Goal: Find specific page/section: Find specific page/section

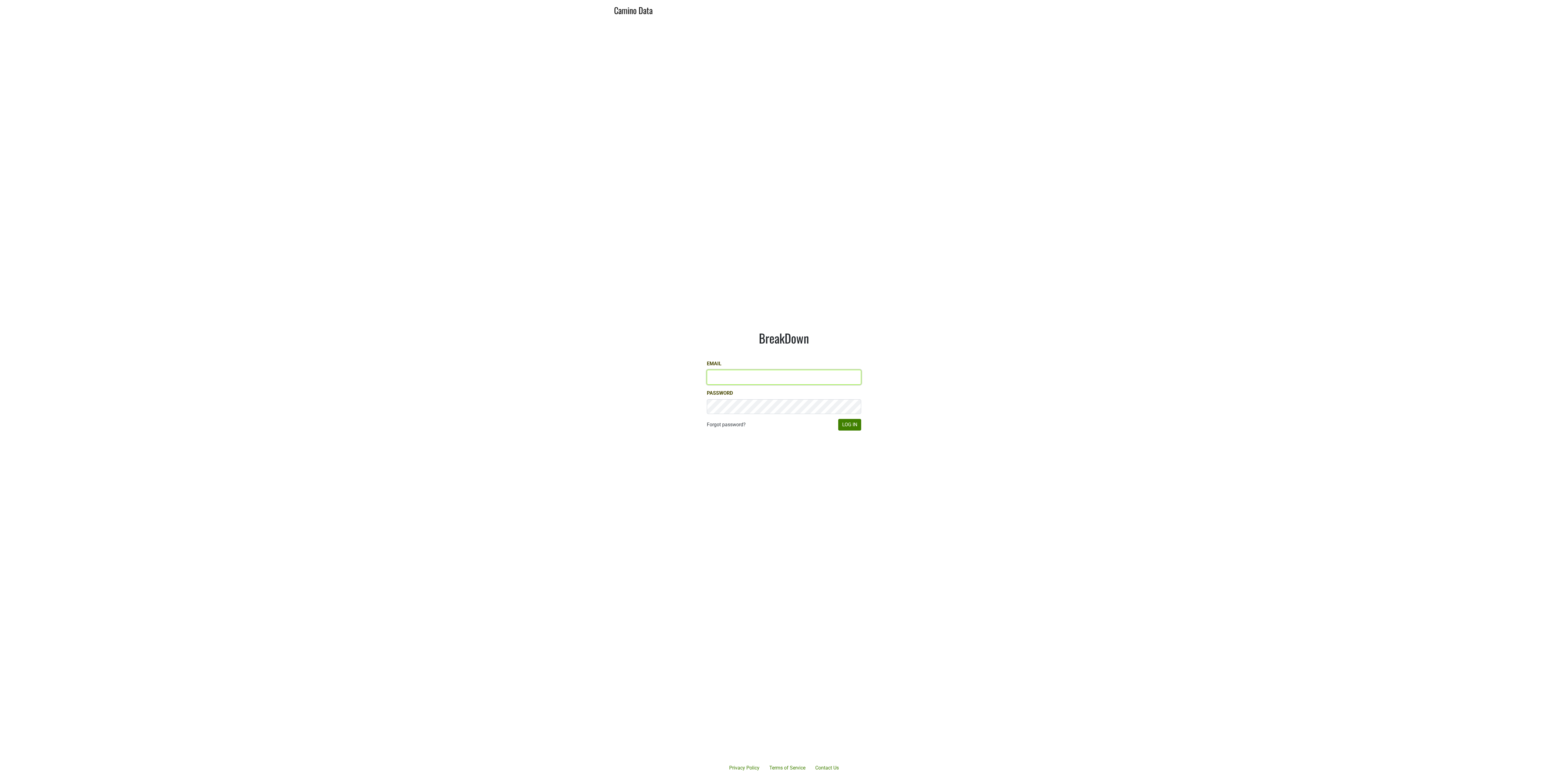
click at [737, 380] on input "Email" at bounding box center [784, 377] width 155 height 15
type input "jake@colgincellars.com"
click at [851, 423] on button "Log In" at bounding box center [850, 425] width 23 height 12
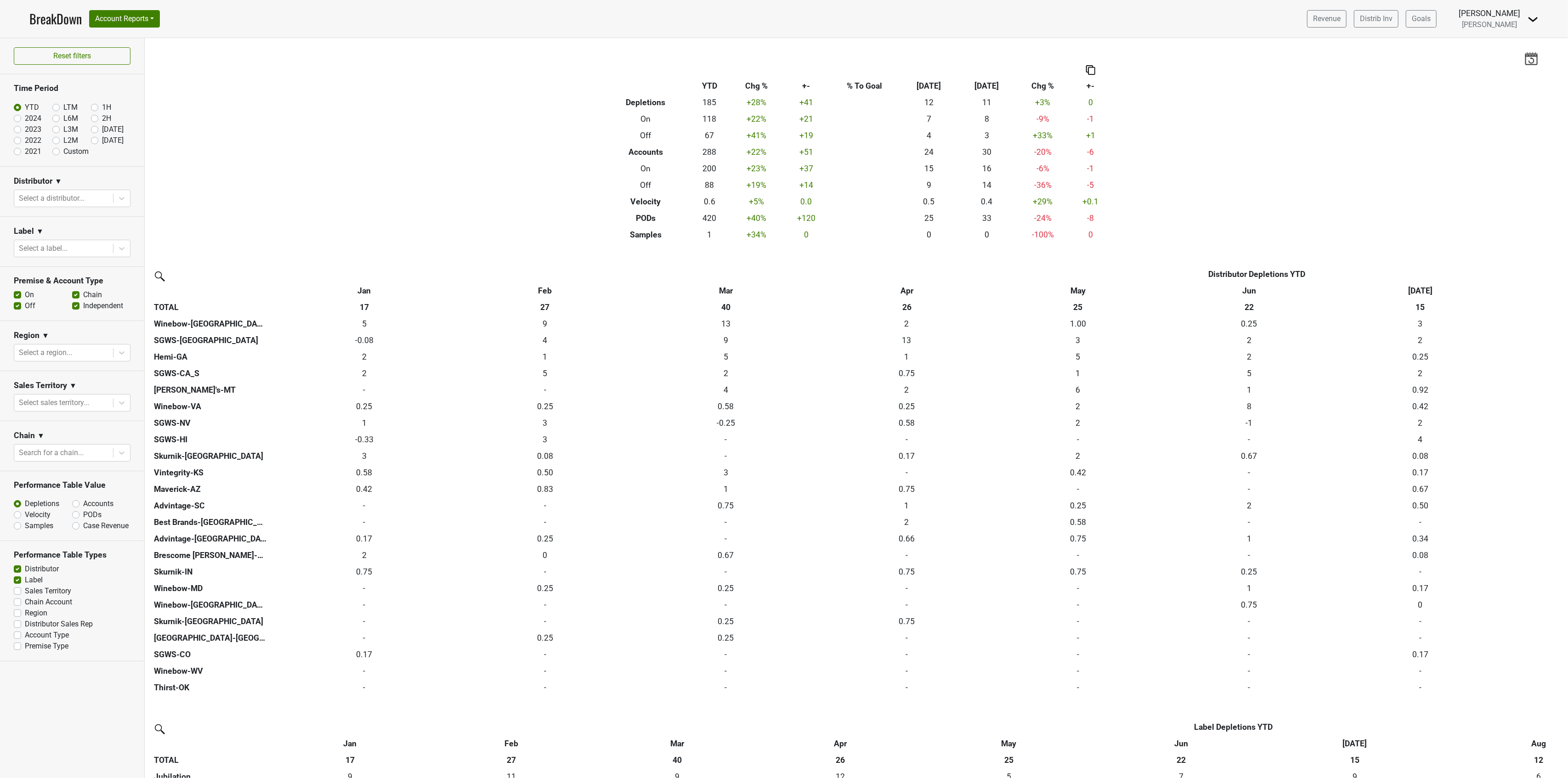
drag, startPoint x: 2316, startPoint y: 0, endPoint x: 63, endPoint y: 224, distance: 2264.1
click at [63, 224] on section "Label ▼ Select a label..." at bounding box center [72, 241] width 144 height 50
click at [90, 510] on label "Accounts" at bounding box center [98, 504] width 30 height 11
click at [90, 508] on input "Accounts" at bounding box center [100, 503] width 56 height 9
radio input "true"
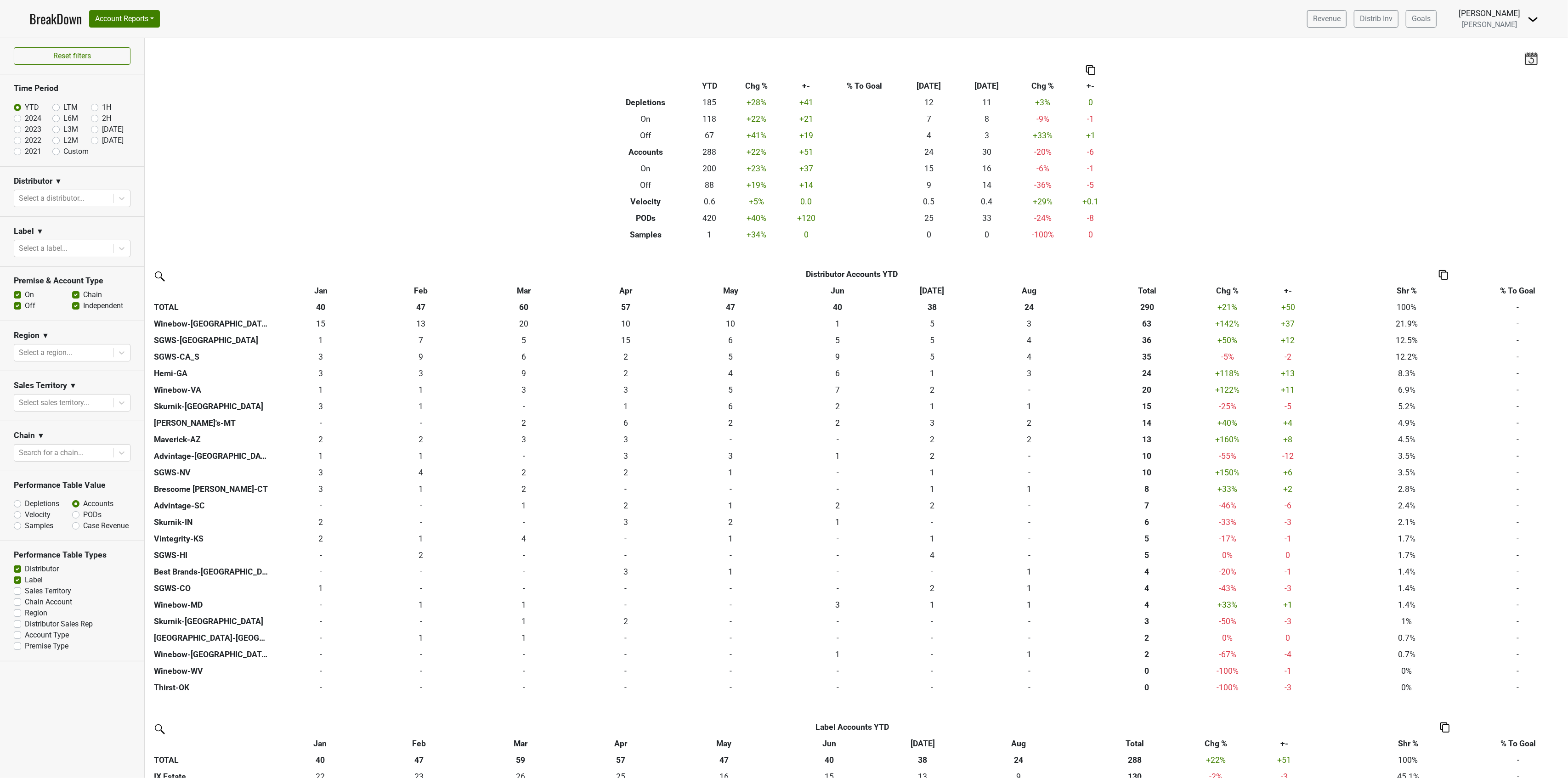
click at [25, 508] on label "Depletions" at bounding box center [42, 504] width 35 height 11
click at [25, 508] on input "Depletions" at bounding box center [41, 503] width 56 height 9
radio input "true"
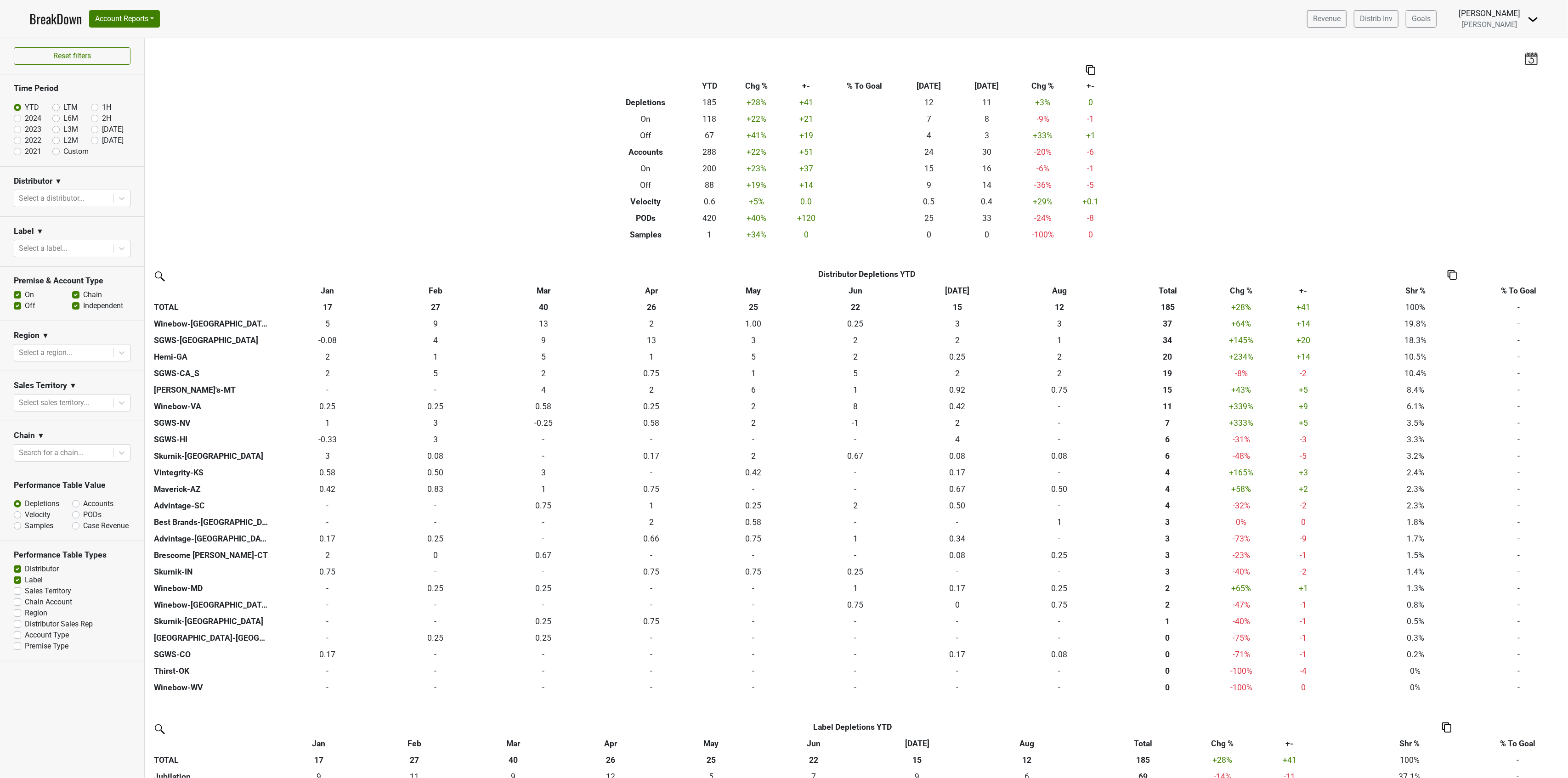
click at [79, 297] on div "Chain" at bounding box center [101, 295] width 58 height 11
click at [25, 310] on label "Off" at bounding box center [30, 306] width 11 height 11
click at [16, 310] on input "Off" at bounding box center [17, 305] width 7 height 9
checkbox input "false"
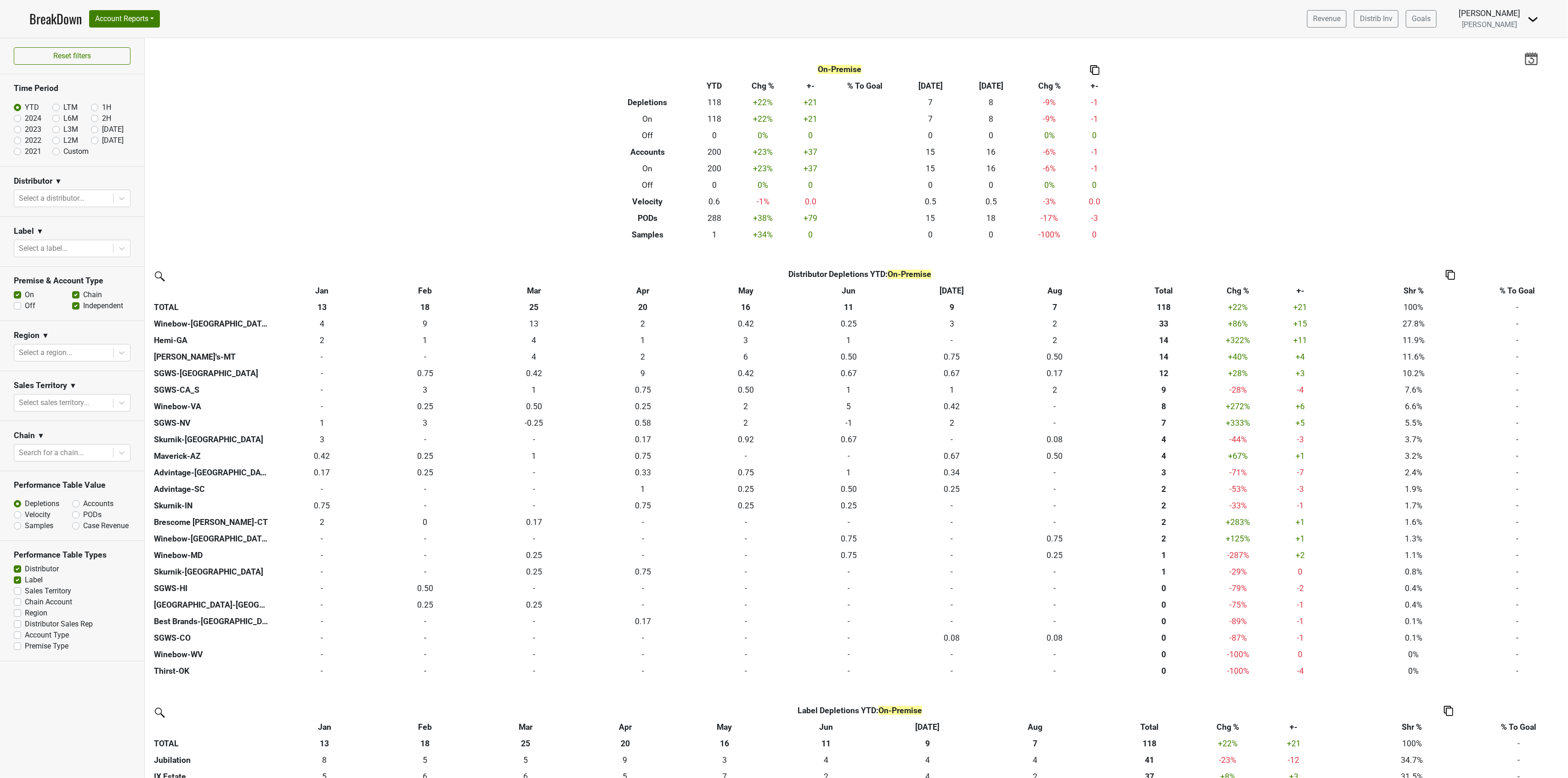
click at [83, 297] on label "Chain" at bounding box center [92, 295] width 19 height 11
click at [76, 297] on input "Chain" at bounding box center [76, 294] width 7 height 9
checkbox input "false"
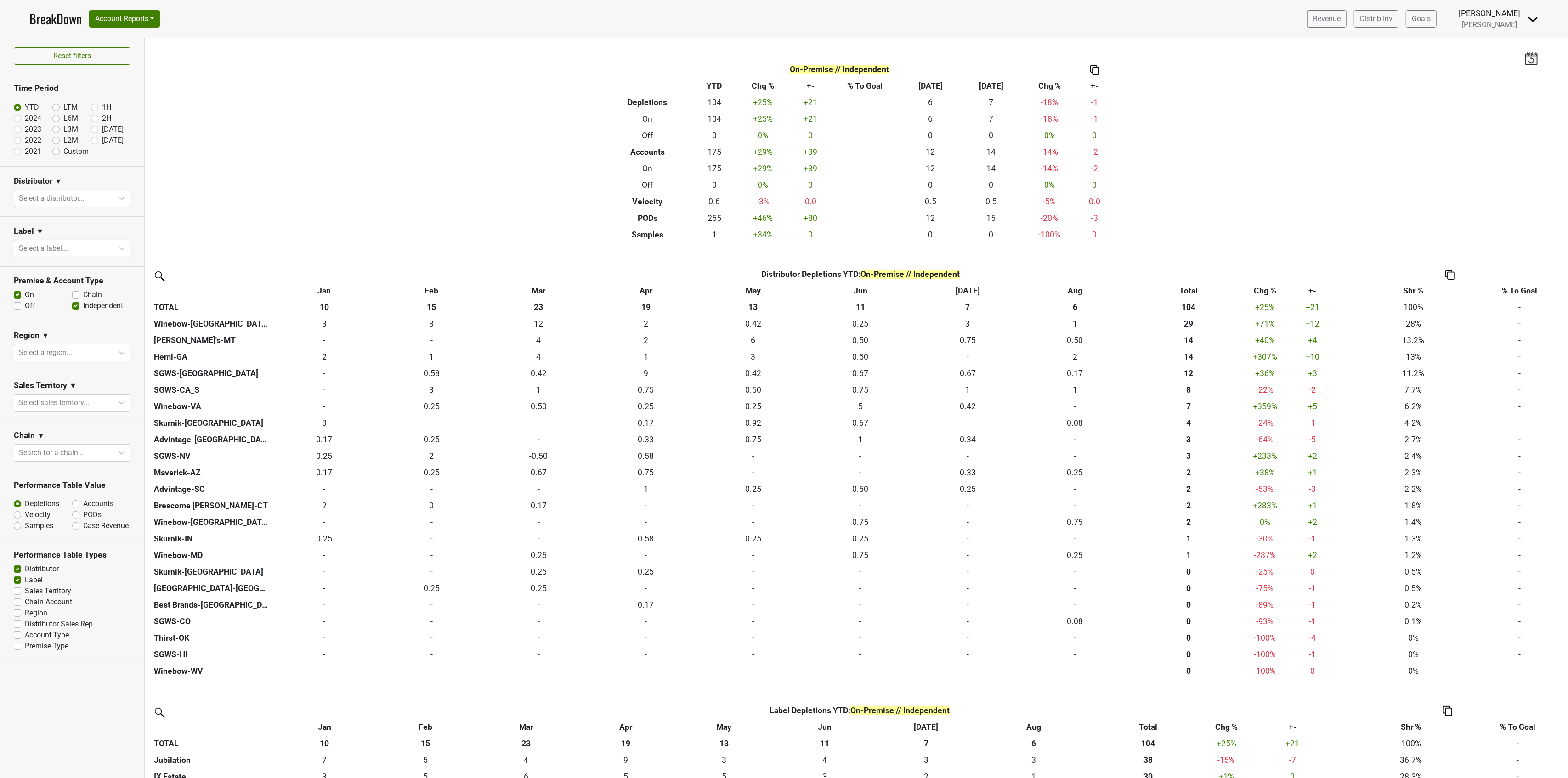
click at [62, 199] on div at bounding box center [64, 198] width 89 height 13
click at [71, 297] on div "Winebow-FL" at bounding box center [72, 306] width 117 height 18
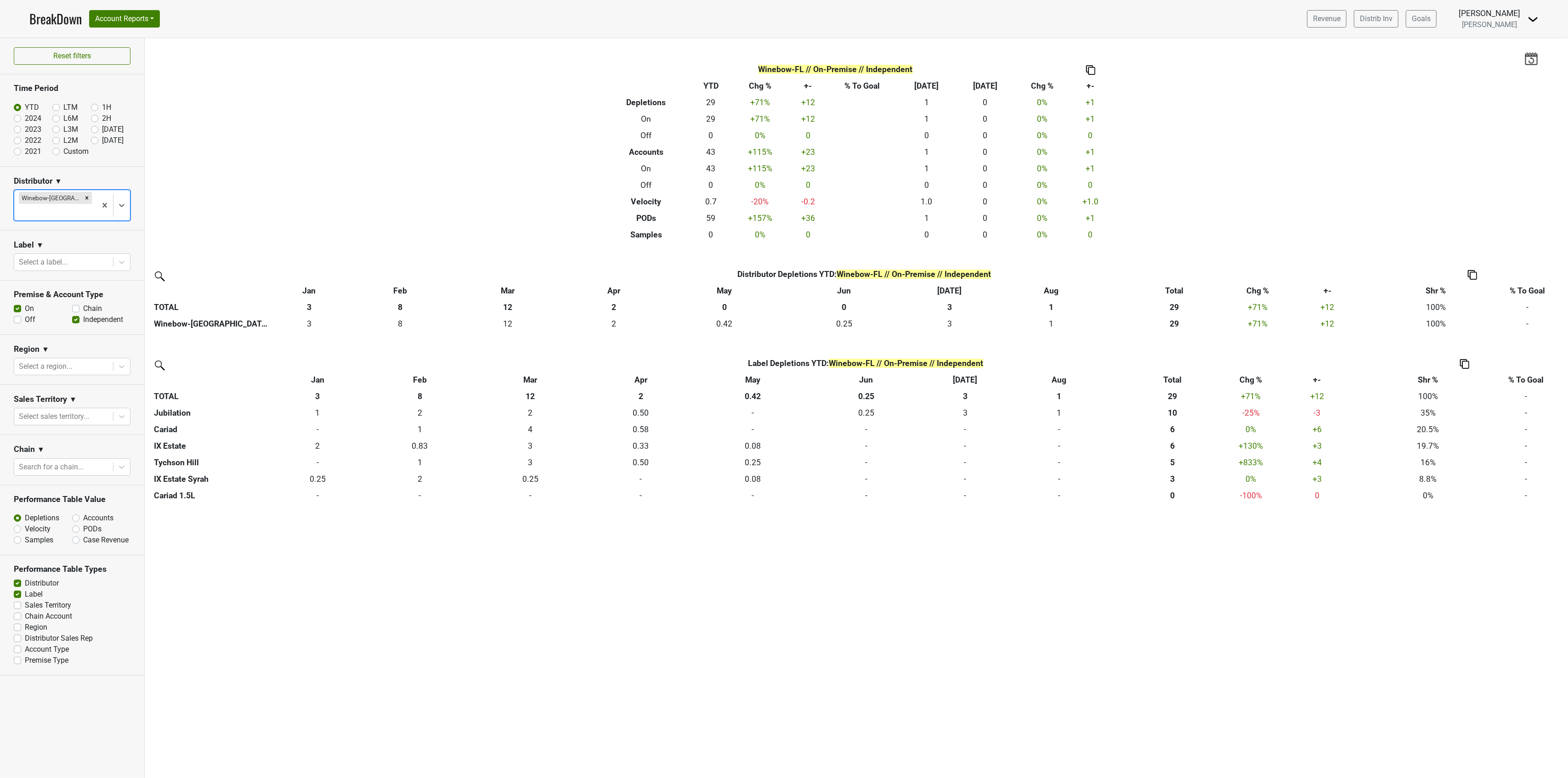
click at [83, 512] on label "Accounts" at bounding box center [98, 518] width 30 height 11
click at [83, 512] on input "Accounts" at bounding box center [100, 517] width 56 height 9
radio input "true"
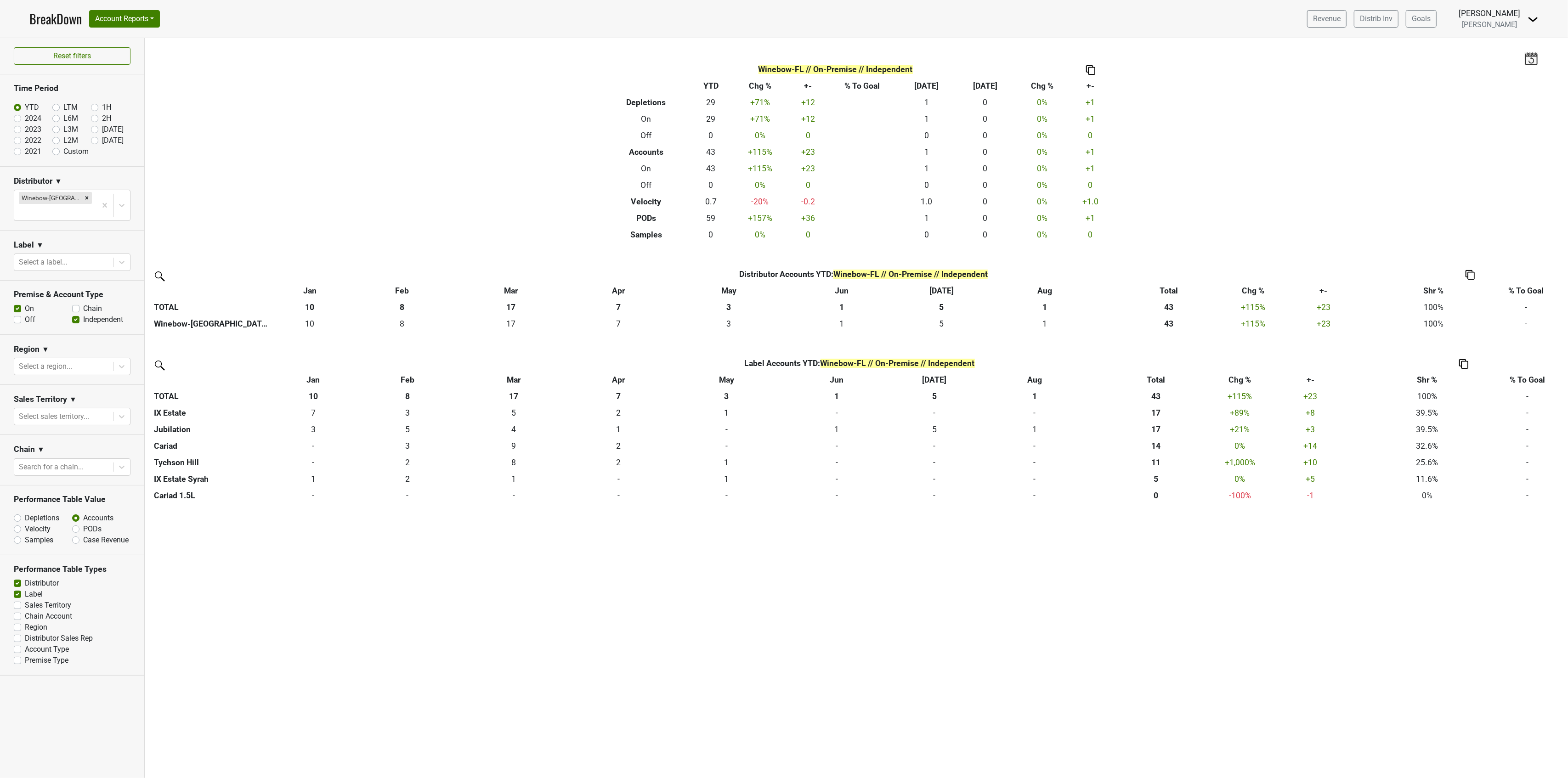
click at [25, 120] on label "2024" at bounding box center [33, 119] width 16 height 11
click at [17, 120] on input "2024" at bounding box center [32, 118] width 37 height 9
radio input "true"
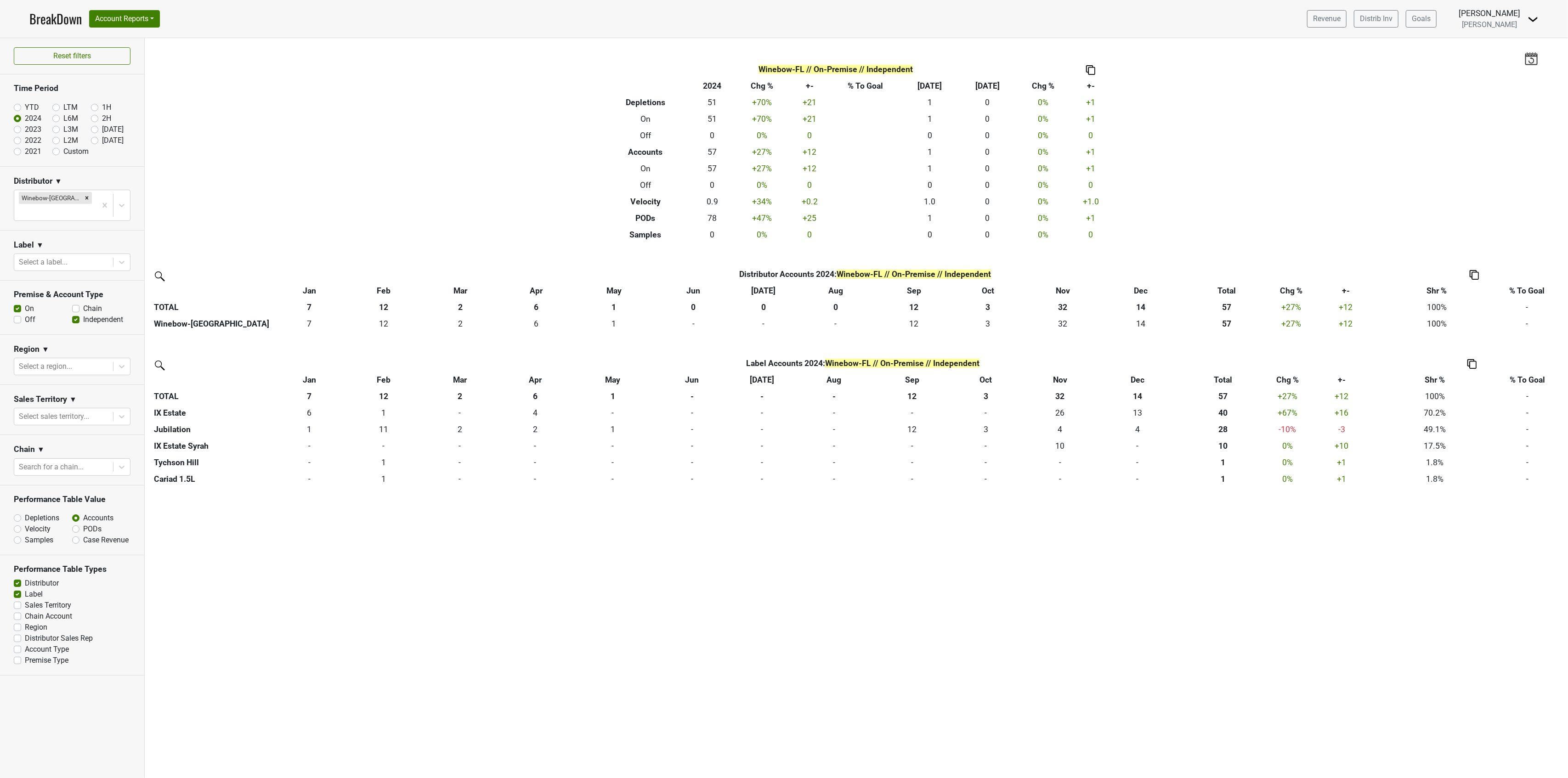
click at [25, 512] on label "Depletions" at bounding box center [42, 518] width 35 height 11
click at [16, 512] on input "Depletions" at bounding box center [41, 517] width 56 height 9
radio input "true"
click at [61, 410] on div at bounding box center [64, 416] width 89 height 13
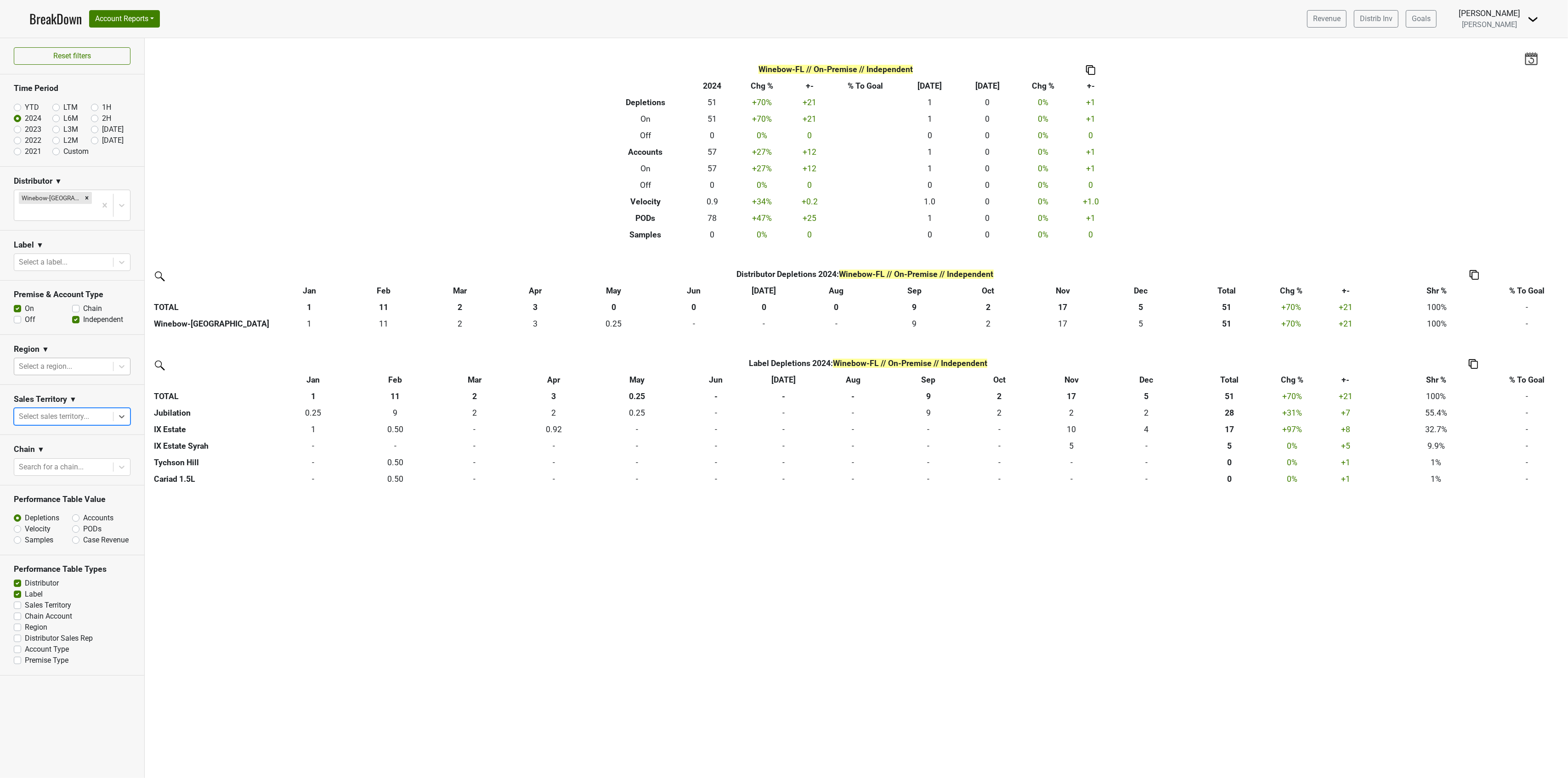
click at [81, 361] on div at bounding box center [64, 366] width 89 height 13
click at [84, 419] on section "Sales Territory ▼ Select sales territory..." at bounding box center [72, 410] width 144 height 50
click at [84, 410] on div at bounding box center [64, 416] width 89 height 13
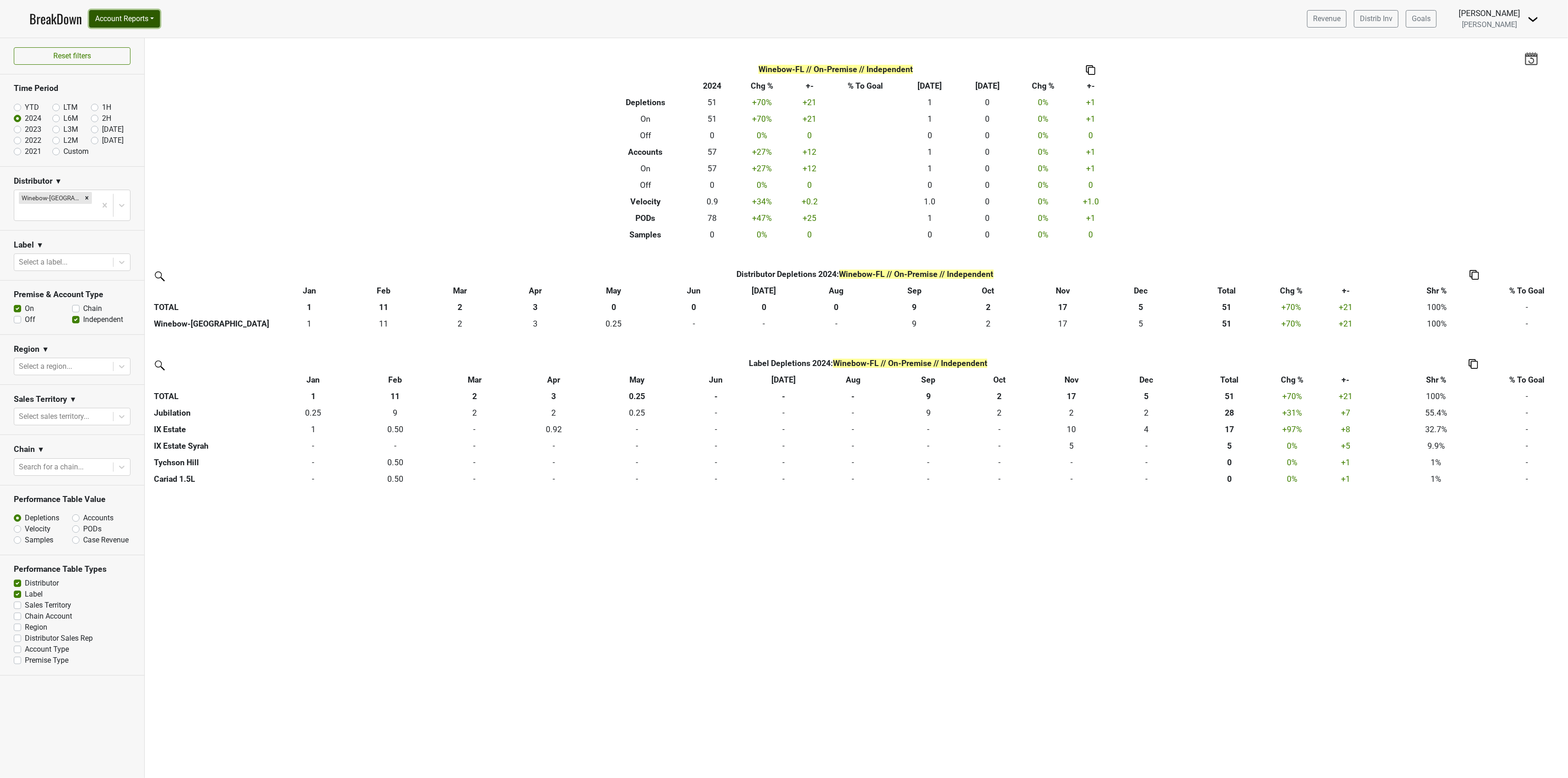
click at [142, 16] on button "Account Reports" at bounding box center [124, 18] width 70 height 17
click at [132, 43] on link "SuperRanker" at bounding box center [130, 40] width 81 height 15
click at [23, 108] on input "YTD" at bounding box center [32, 107] width 37 height 9
radio input "true"
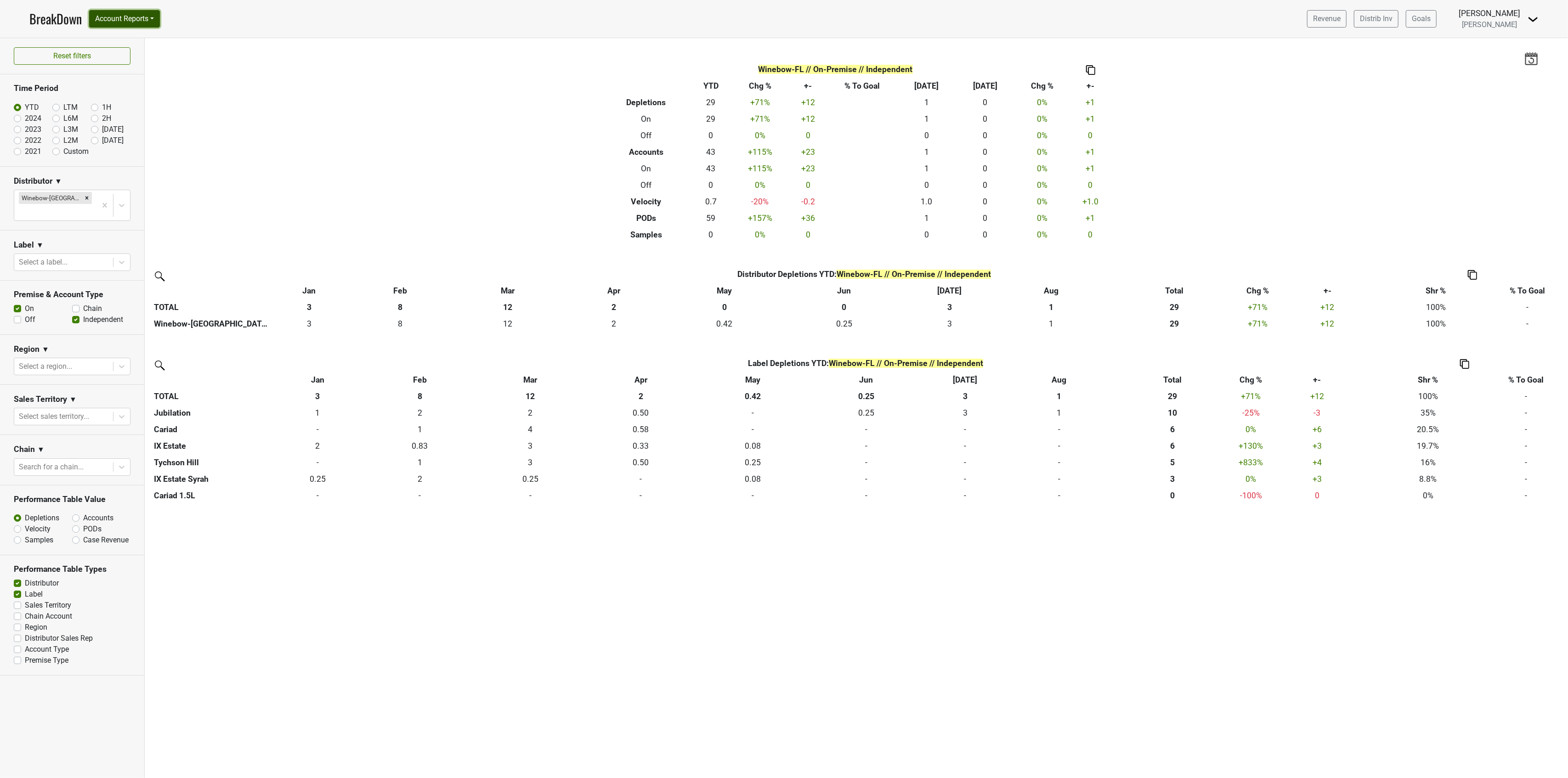
click at [121, 17] on button "Account Reports" at bounding box center [124, 18] width 70 height 17
click at [121, 45] on link "SuperRanker" at bounding box center [130, 40] width 81 height 15
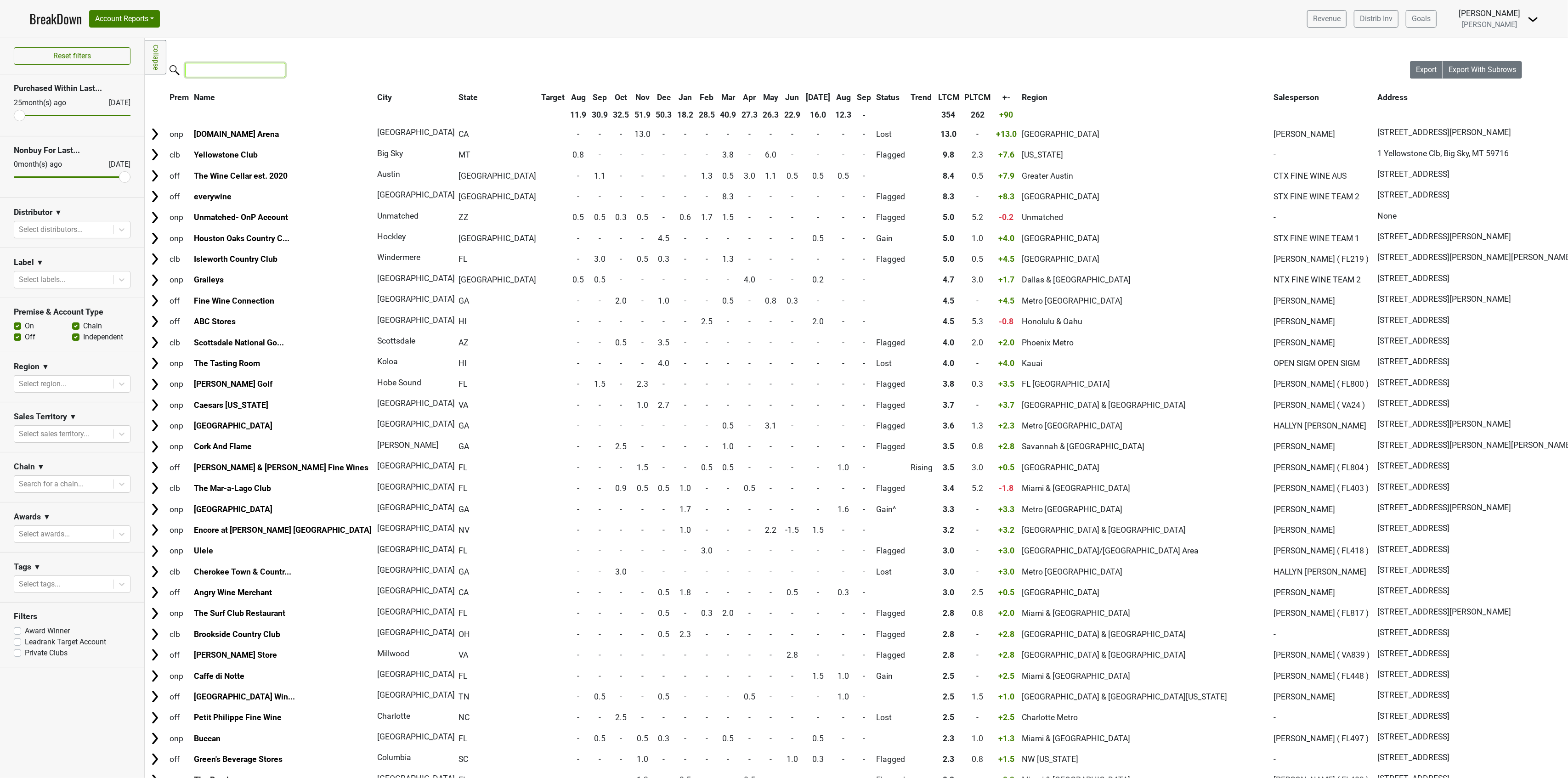
click at [245, 76] on input "search" at bounding box center [236, 70] width 100 height 15
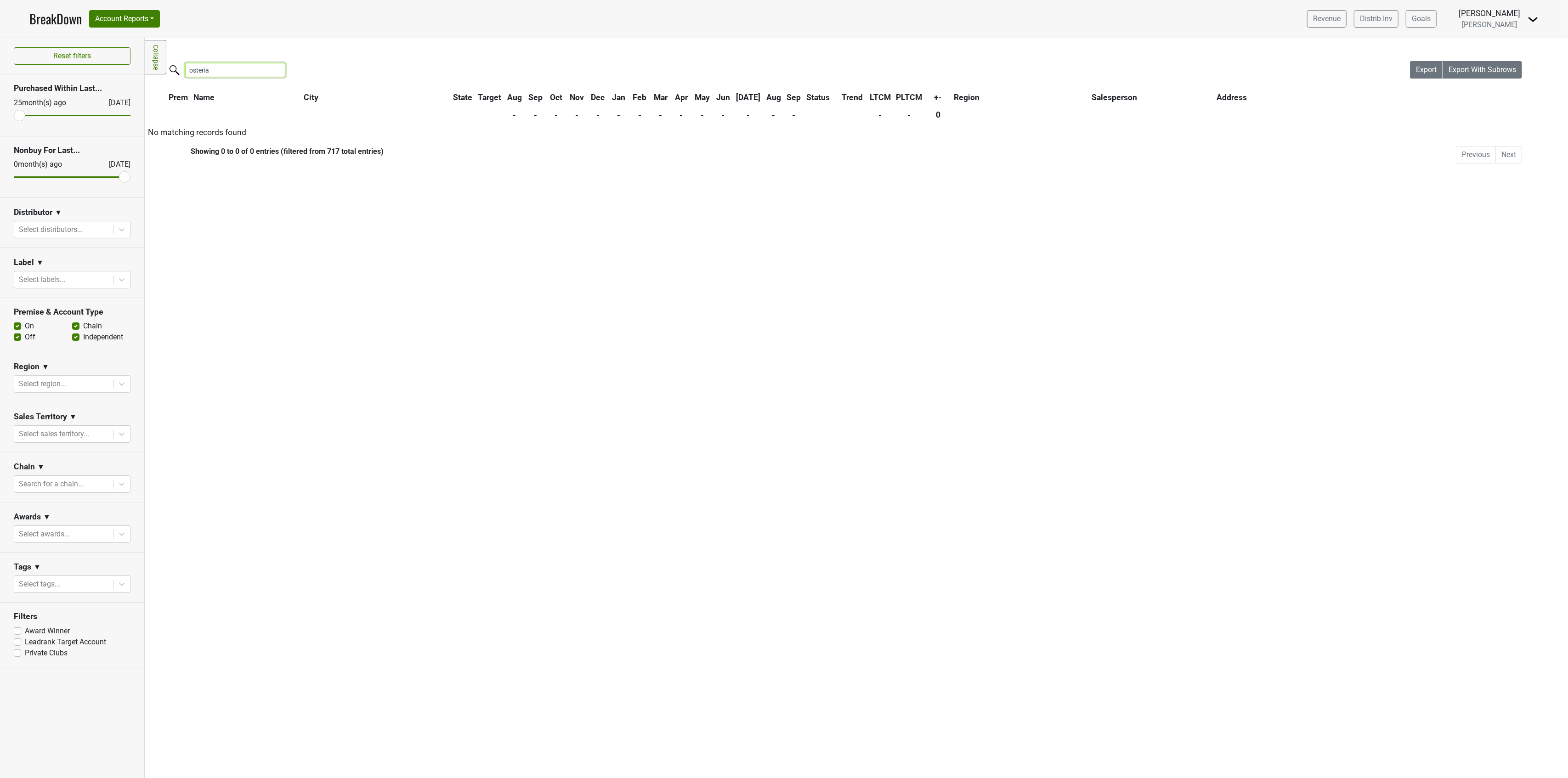
click at [245, 76] on input "osteria" at bounding box center [236, 70] width 100 height 15
click at [245, 76] on input "luca" at bounding box center [236, 70] width 100 height 15
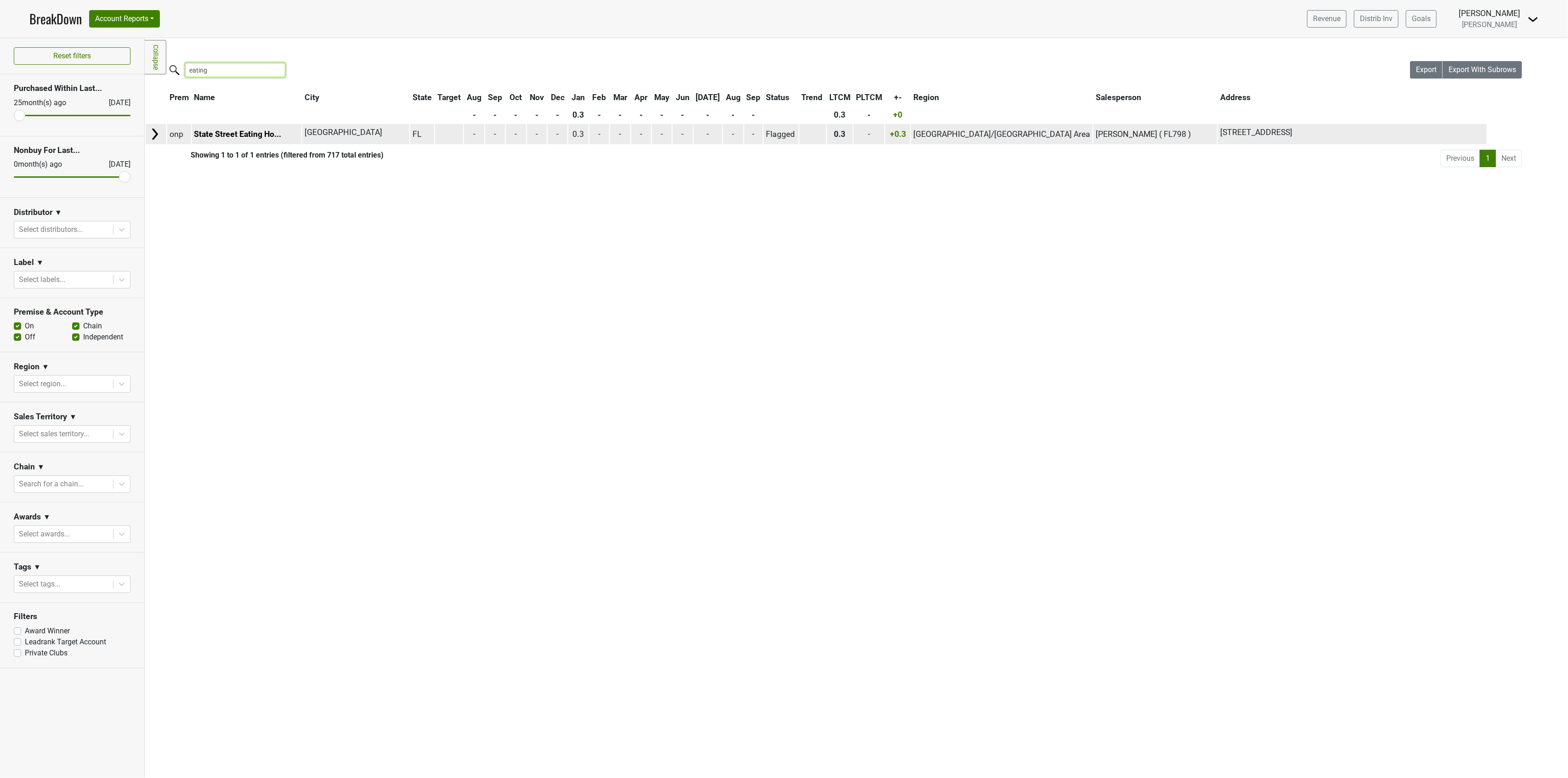
type input "eating"
click at [584, 131] on span "0.3" at bounding box center [578, 134] width 12 height 9
click at [250, 136] on link "State Street Eating Ho..." at bounding box center [237, 134] width 88 height 9
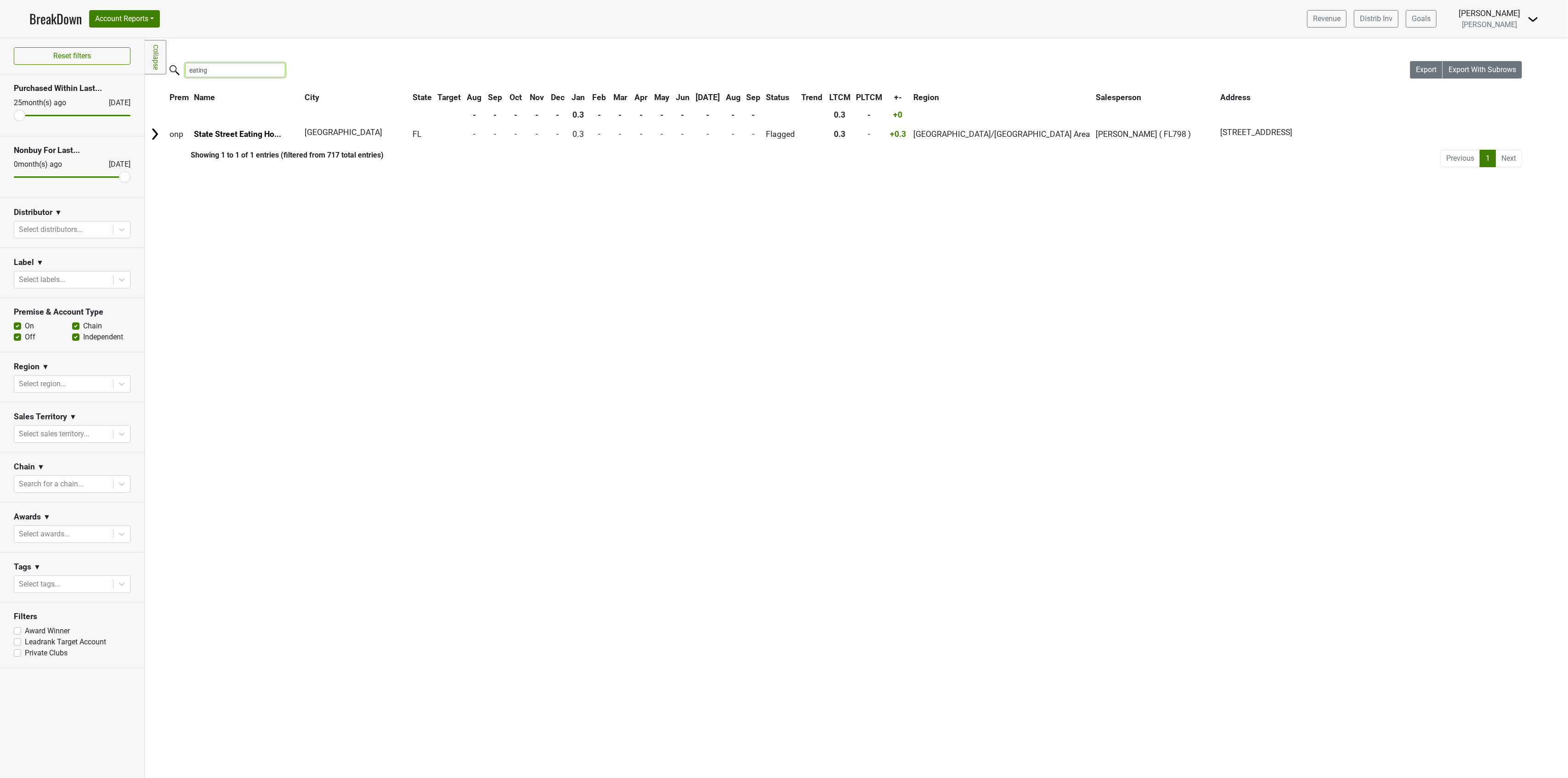
click at [217, 76] on input "eating" at bounding box center [236, 70] width 100 height 15
click at [229, 68] on input "eating" at bounding box center [236, 70] width 100 height 15
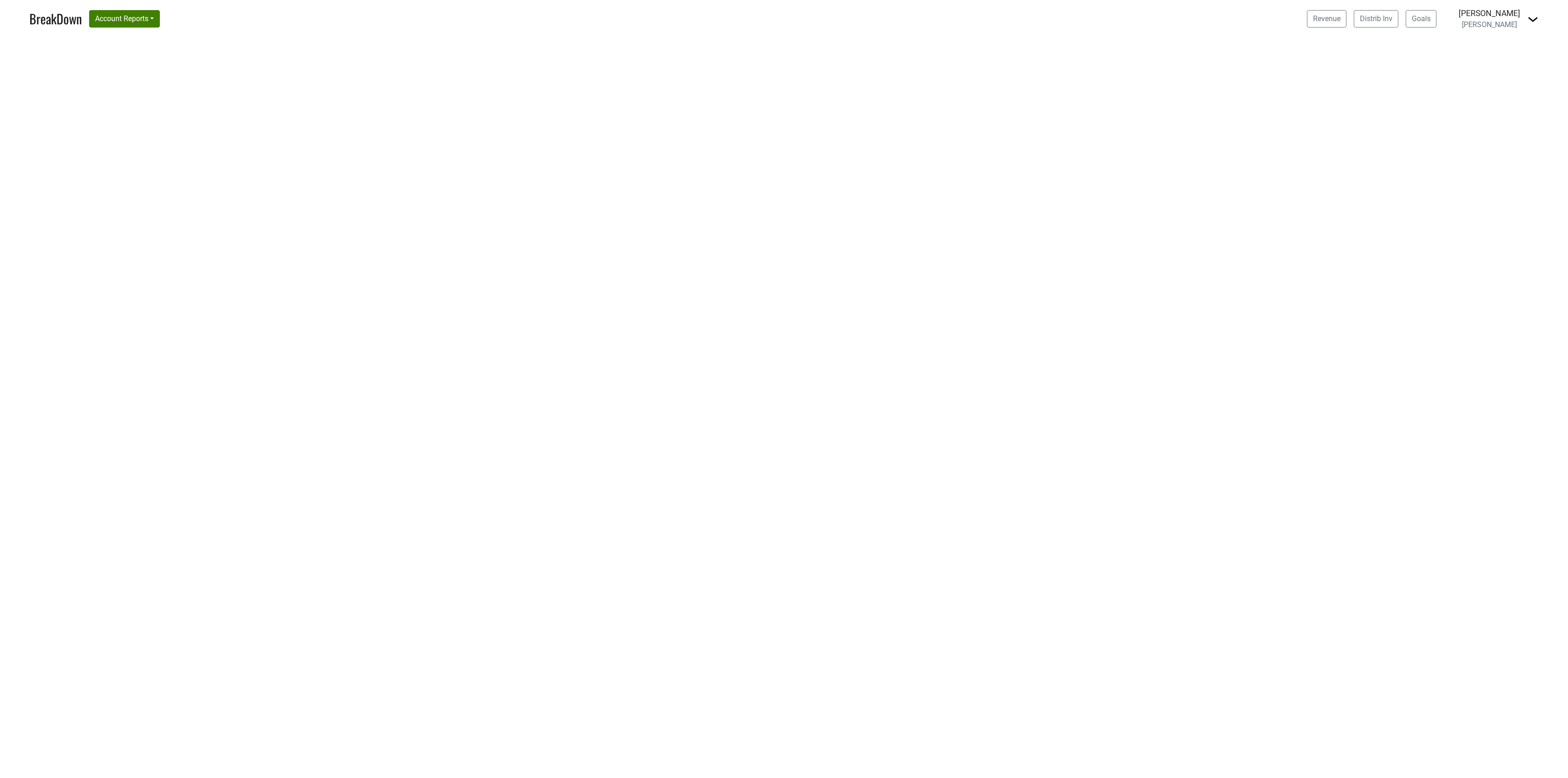
select select "CA"
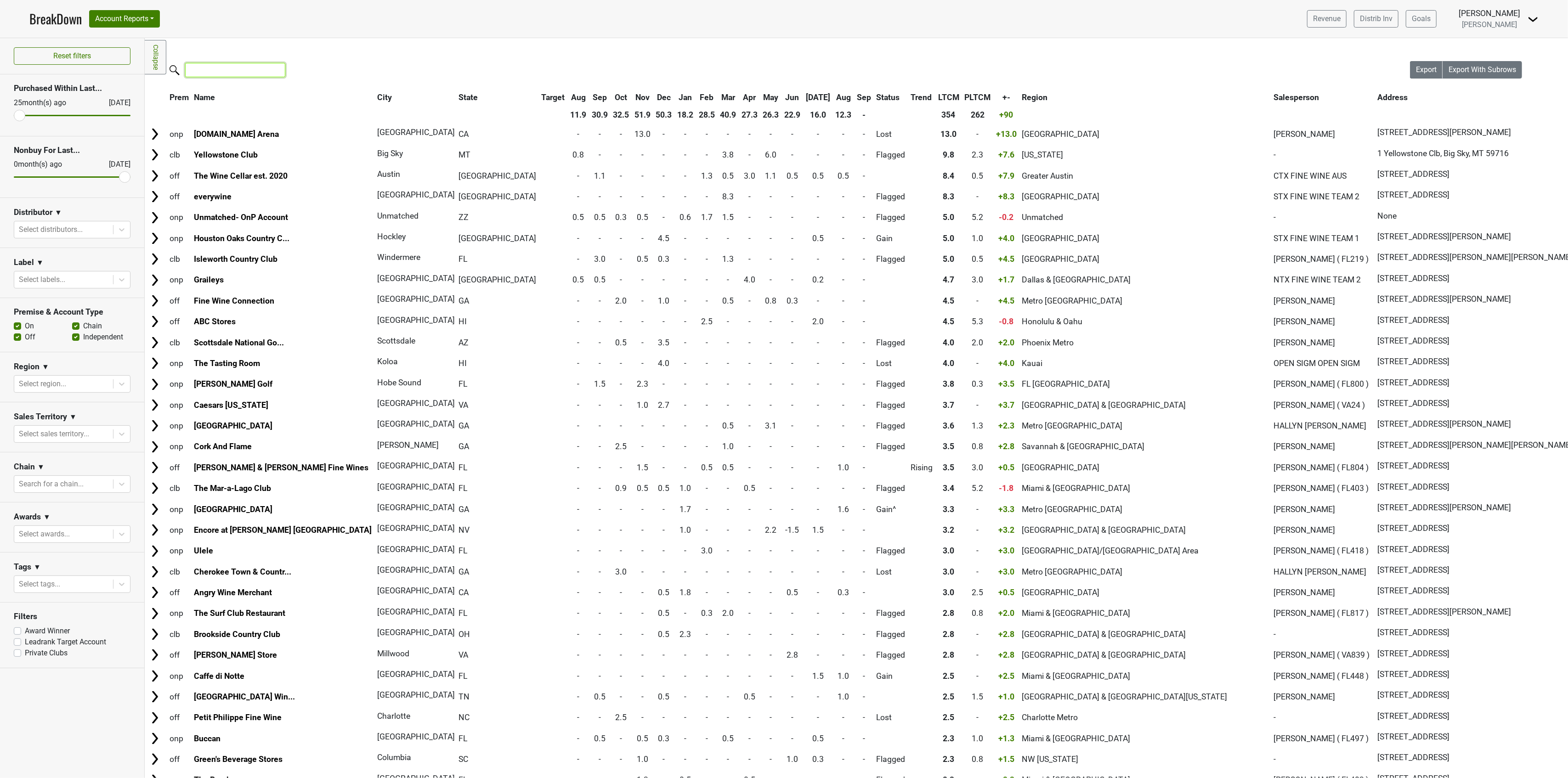
drag, startPoint x: 223, startPoint y: 63, endPoint x: 228, endPoint y: 69, distance: 7.8
click at [224, 63] on input "search" at bounding box center [236, 70] width 100 height 15
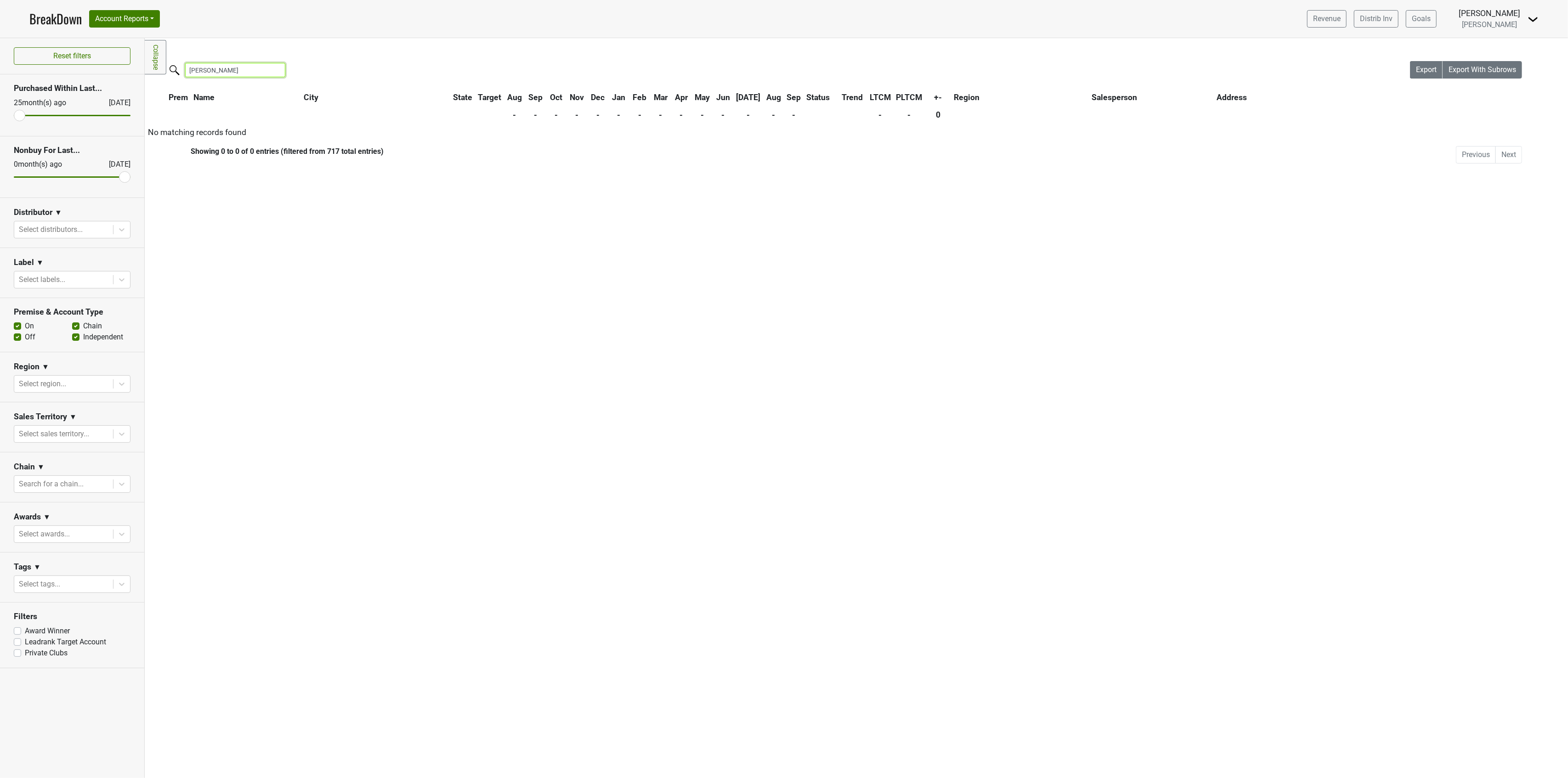
click at [219, 74] on input "luca" at bounding box center [236, 70] width 100 height 15
click at [219, 74] on input "osteria" at bounding box center [236, 70] width 100 height 15
click at [219, 75] on input "osteria" at bounding box center [236, 70] width 100 height 15
click at [237, 70] on input "osteria" at bounding box center [236, 70] width 100 height 15
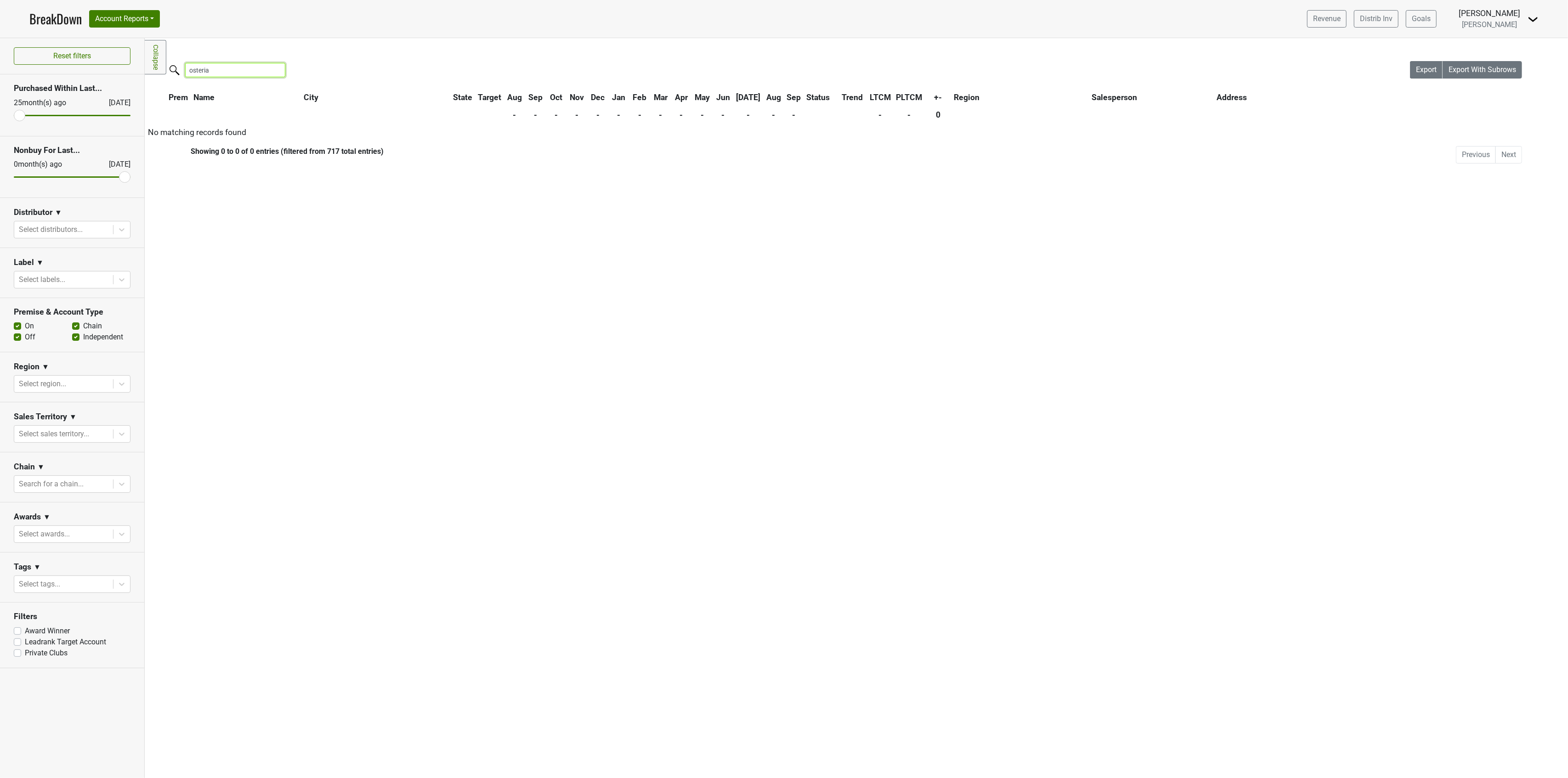
click at [237, 70] on input "osteria" at bounding box center [236, 70] width 100 height 15
type input "eating"
click at [588, 100] on th "Jan" at bounding box center [578, 98] width 20 height 16
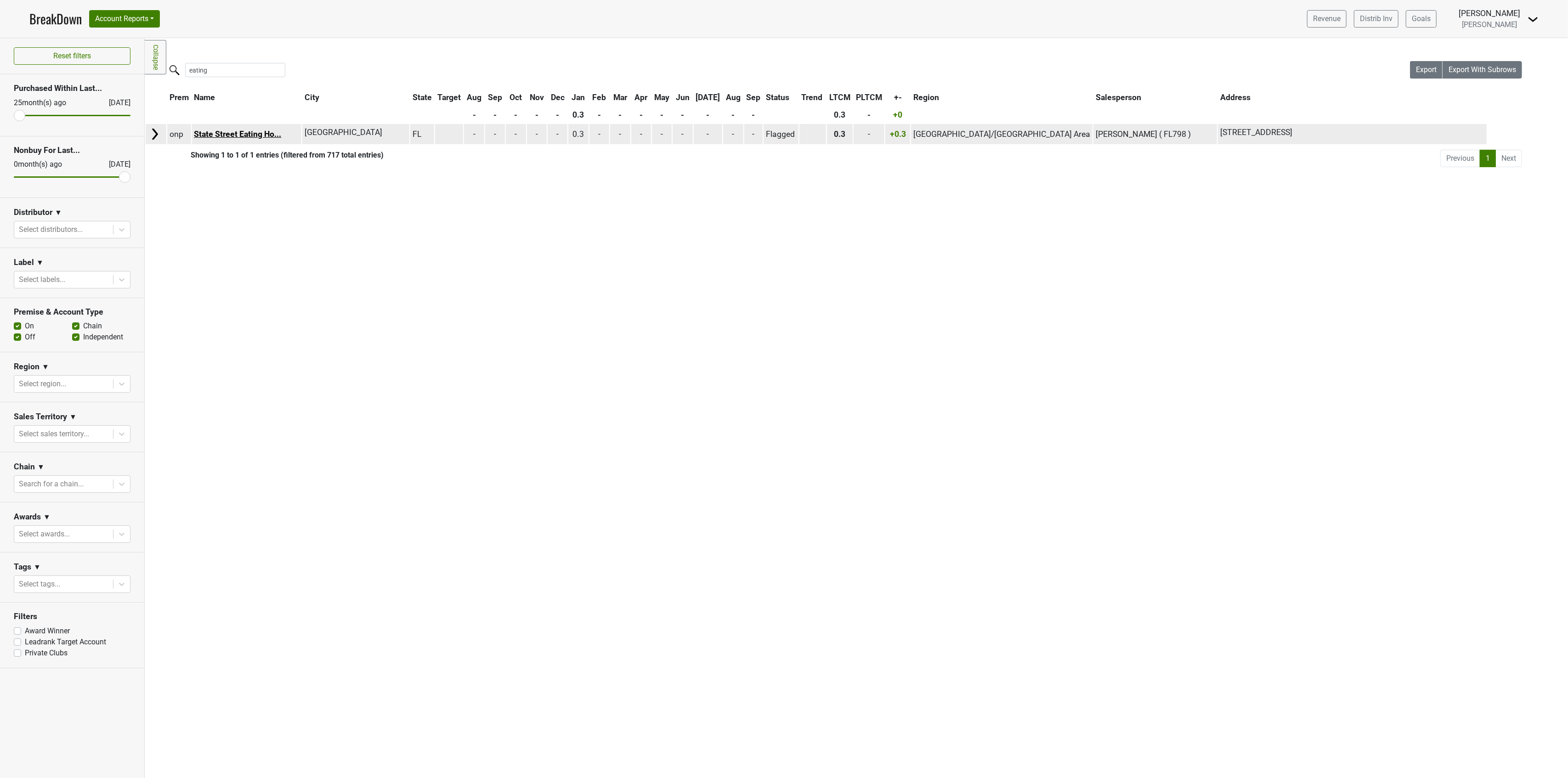
click at [259, 136] on link "State Street Eating Ho..." at bounding box center [237, 134] width 88 height 9
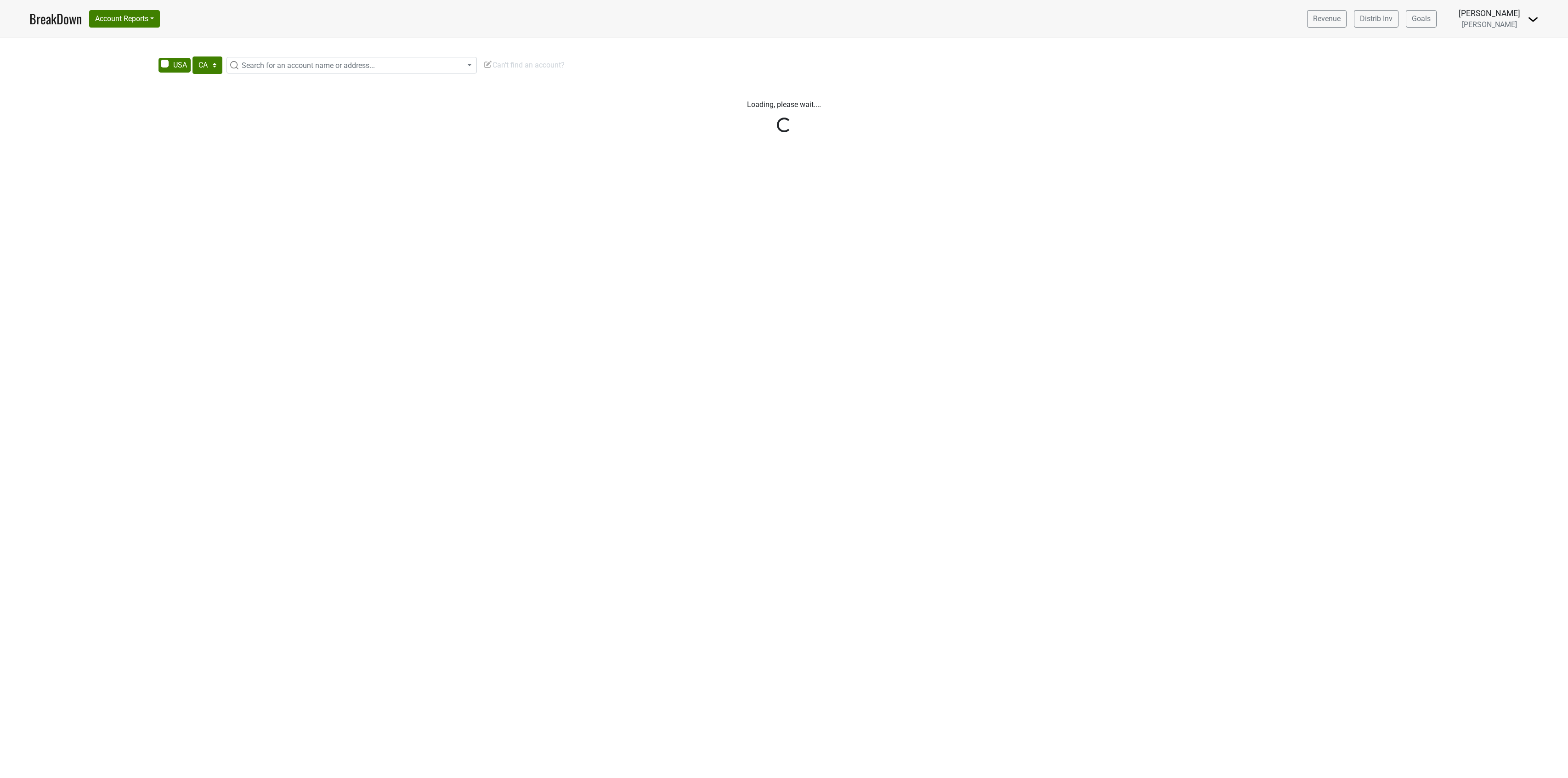
select select "CA"
click at [136, 181] on div "State Street Eating House + Cocktails Tag [STREET_ADDRESS] | Website Salesperso…" at bounding box center [784, 171] width 1568 height 170
